Goal: Task Accomplishment & Management: Manage account settings

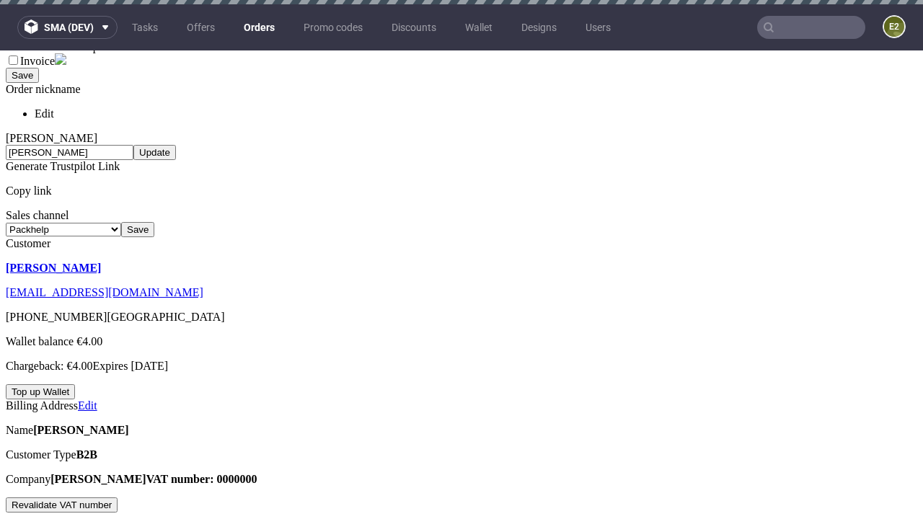
scroll to position [4, 0]
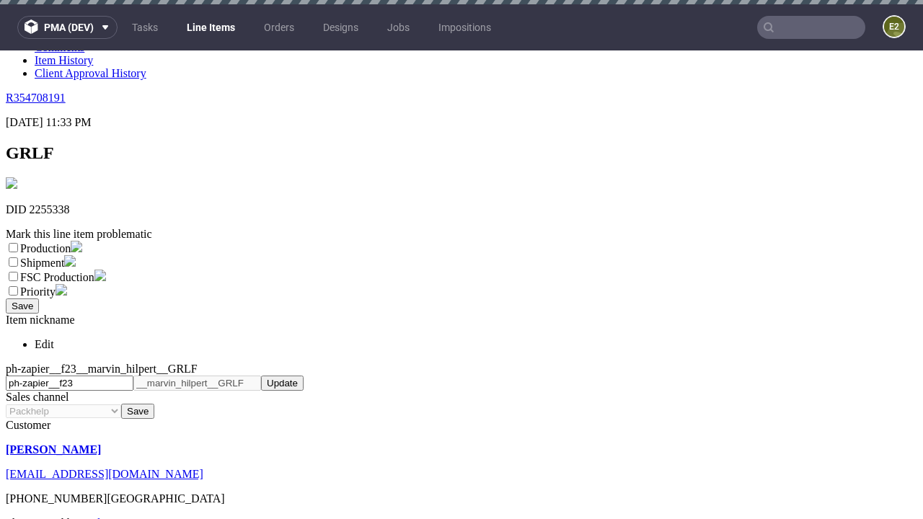
scroll to position [4, 0]
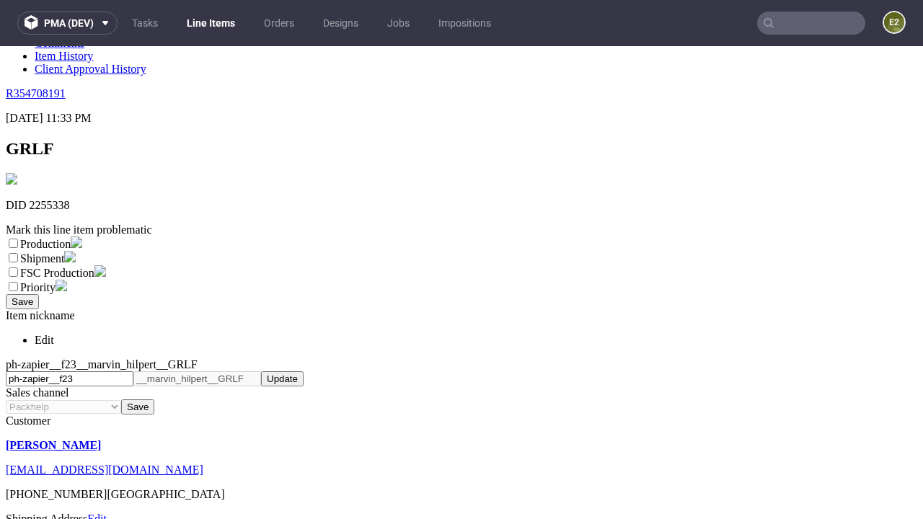
select select "dtp_ca_needed"
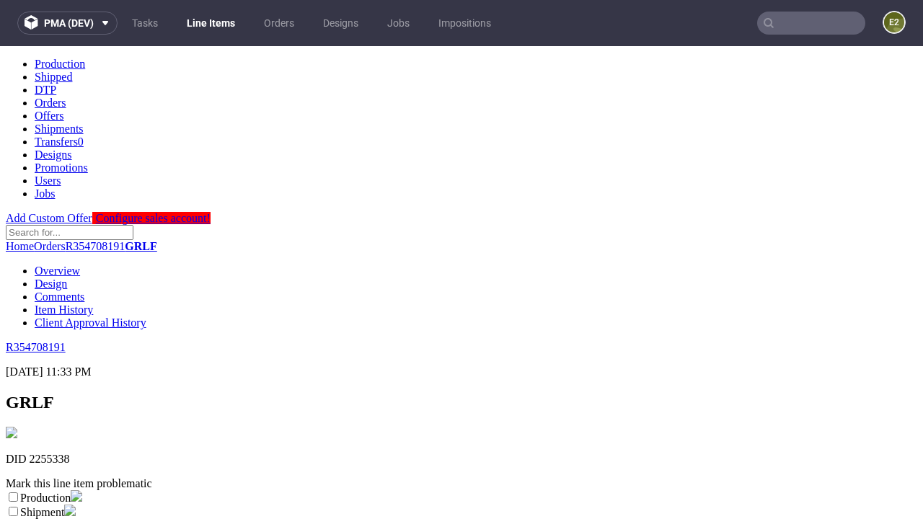
scroll to position [0, 0]
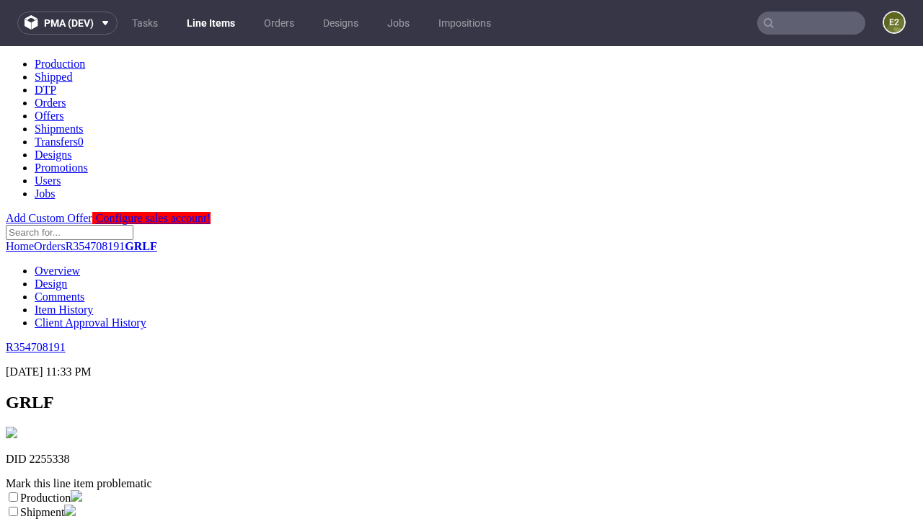
checkbox input "true"
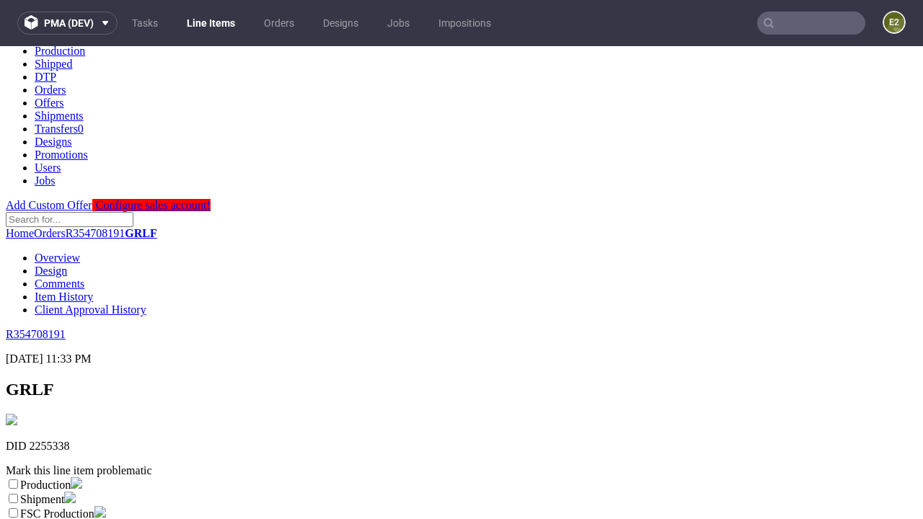
type textarea "test"
